Goal: Task Accomplishment & Management: Use online tool/utility

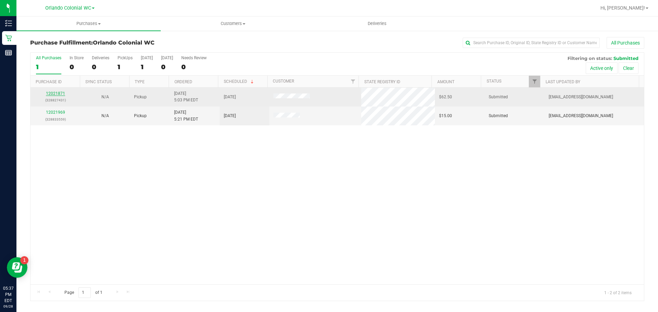
click at [56, 91] on link "12021871" at bounding box center [55, 93] width 19 height 5
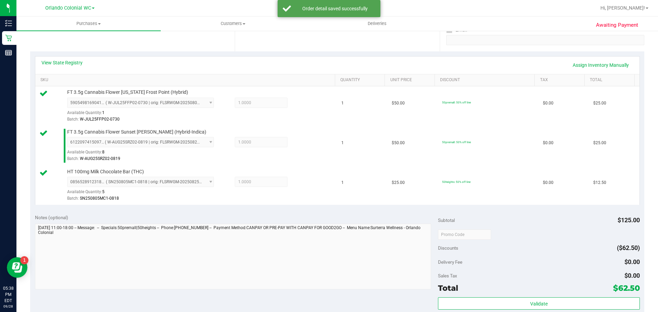
scroll to position [191, 0]
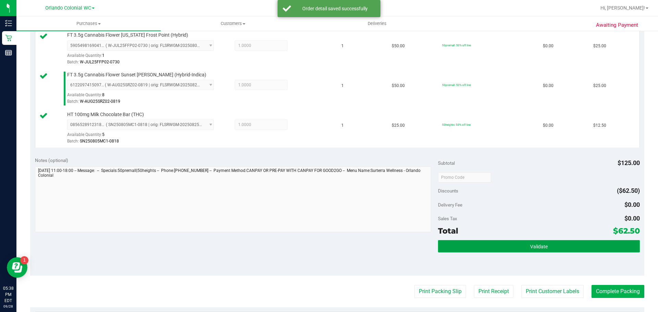
click at [496, 243] on button "Validate" at bounding box center [539, 246] width 202 height 12
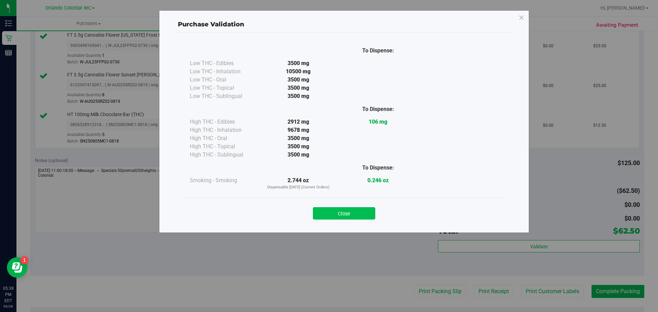
click at [353, 216] on button "Close" at bounding box center [344, 213] width 62 height 12
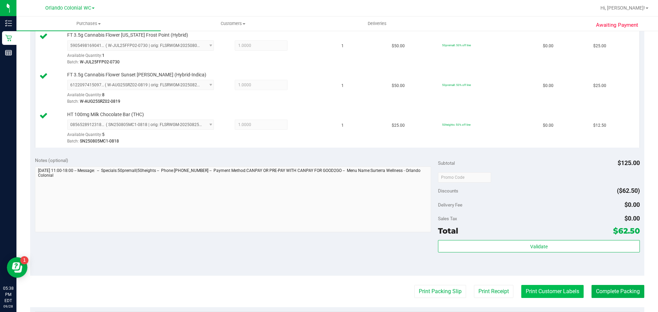
click at [556, 289] on button "Print Customer Labels" at bounding box center [552, 291] width 62 height 13
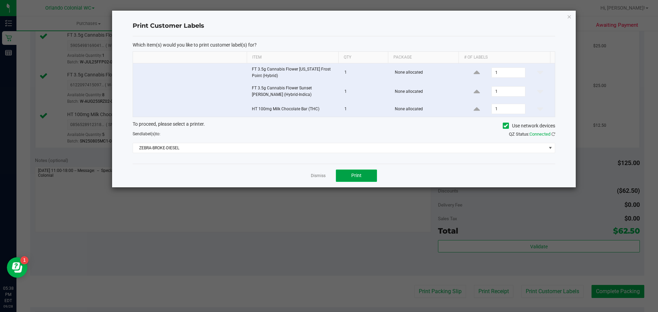
click at [351, 174] on button "Print" at bounding box center [356, 176] width 41 height 12
drag, startPoint x: 566, startPoint y: 16, endPoint x: 579, endPoint y: 21, distance: 13.4
click at [566, 17] on div "Print Customer Labels Which item(s) would you like to print customer label(s) f…" at bounding box center [344, 99] width 464 height 177
drag, startPoint x: 571, startPoint y: 20, endPoint x: 554, endPoint y: 27, distance: 18.6
click at [570, 20] on icon "button" at bounding box center [569, 16] width 5 height 8
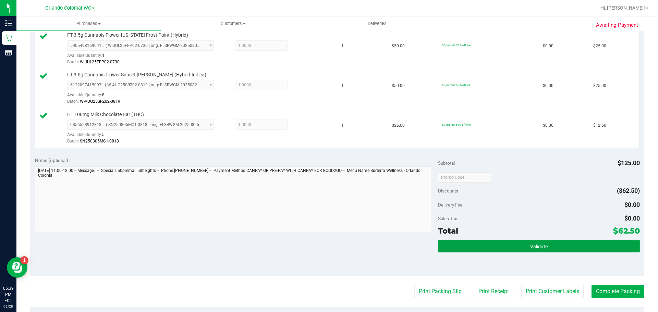
click at [506, 246] on button "Validate" at bounding box center [539, 246] width 202 height 12
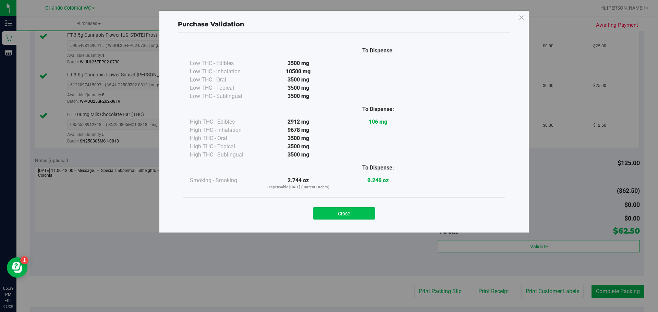
click at [370, 210] on button "Close" at bounding box center [344, 213] width 62 height 12
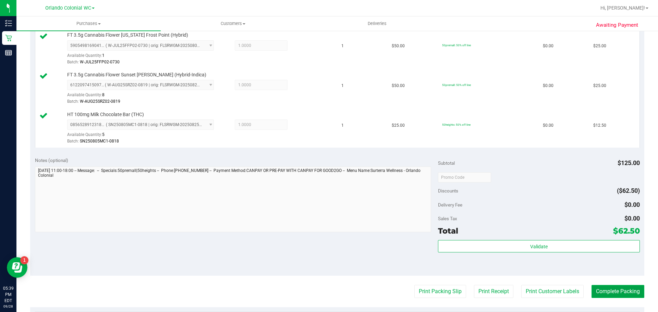
click at [615, 296] on button "Complete Packing" at bounding box center [618, 291] width 53 height 13
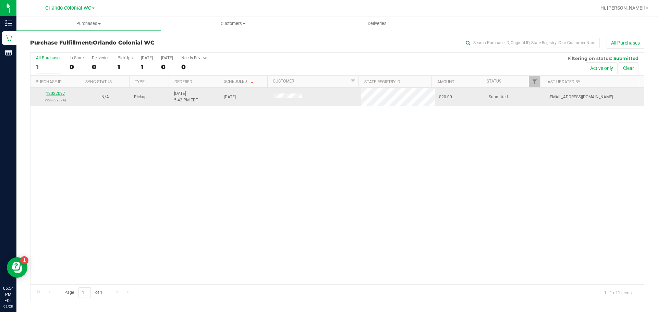
click at [62, 92] on link "12022097" at bounding box center [55, 93] width 19 height 5
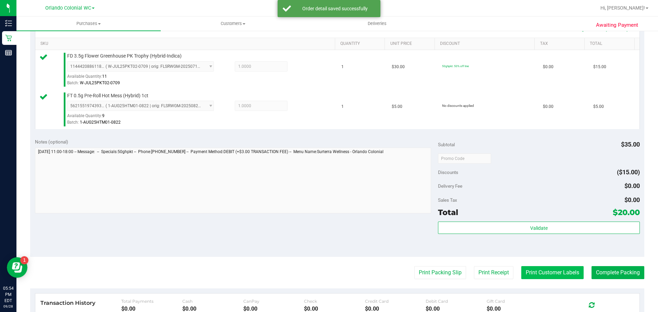
scroll to position [240, 0]
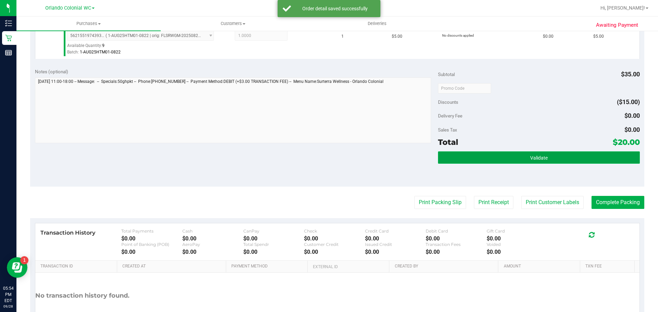
click at [545, 163] on button "Validate" at bounding box center [539, 158] width 202 height 12
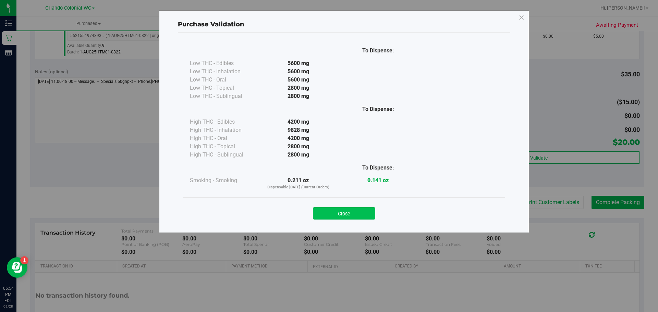
click at [350, 215] on button "Close" at bounding box center [344, 213] width 62 height 12
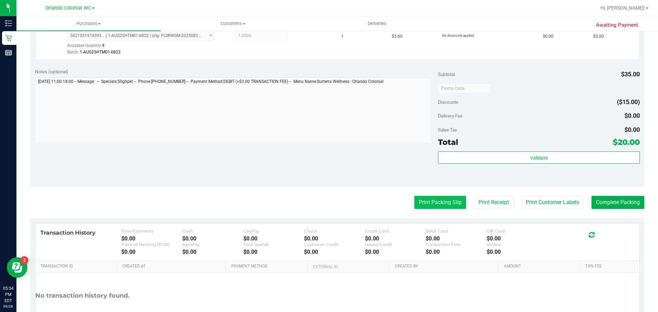
click at [423, 201] on button "Print Packing Slip" at bounding box center [440, 202] width 52 height 13
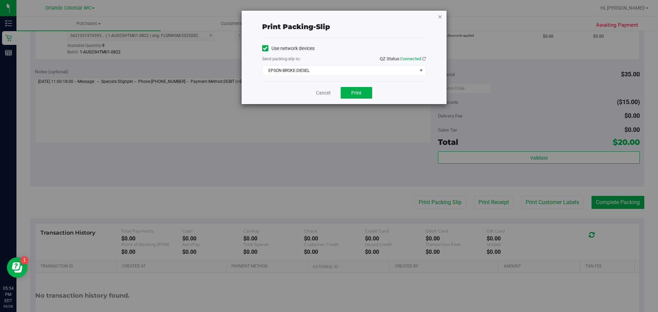
click at [440, 18] on icon "button" at bounding box center [440, 16] width 5 height 8
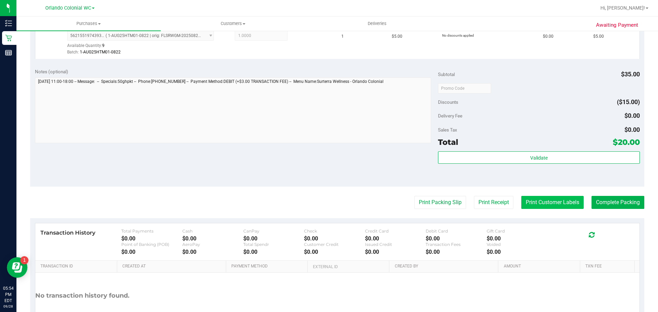
click at [525, 207] on button "Print Customer Labels" at bounding box center [552, 202] width 62 height 13
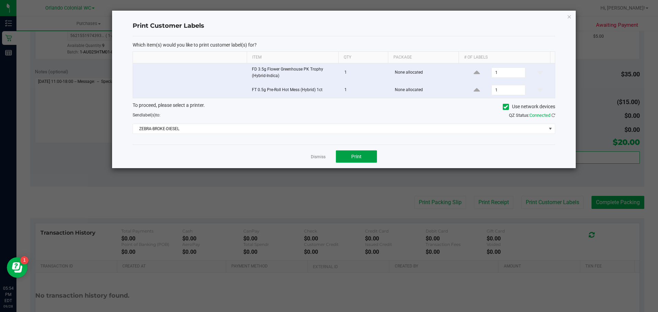
click at [356, 155] on span "Print" at bounding box center [356, 156] width 10 height 5
click at [571, 17] on icon "button" at bounding box center [569, 16] width 5 height 8
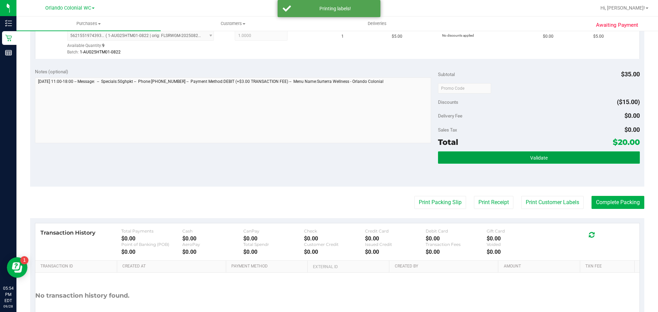
click at [543, 155] on span "Validate" at bounding box center [538, 157] width 17 height 5
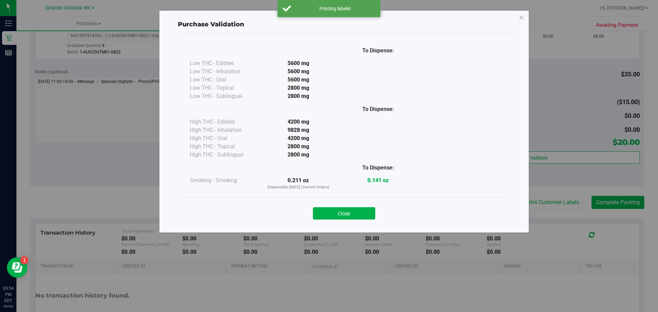
click at [368, 214] on button "Close" at bounding box center [344, 213] width 62 height 12
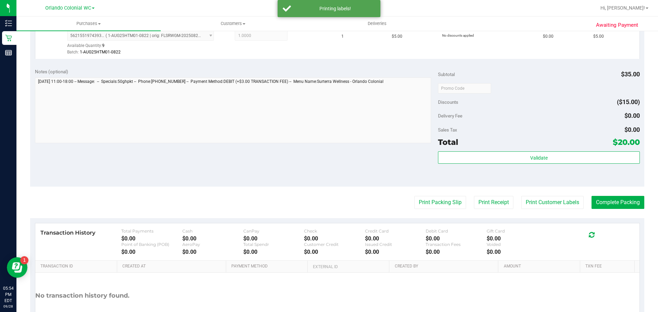
click at [605, 195] on purchase-details "Back Edit Purchase Cancel Purchase View Profile # 12022097 BioTrack ID: - Submi…" at bounding box center [337, 71] width 614 height 549
click at [606, 201] on button "Complete Packing" at bounding box center [618, 202] width 53 height 13
